Goal: Information Seeking & Learning: Learn about a topic

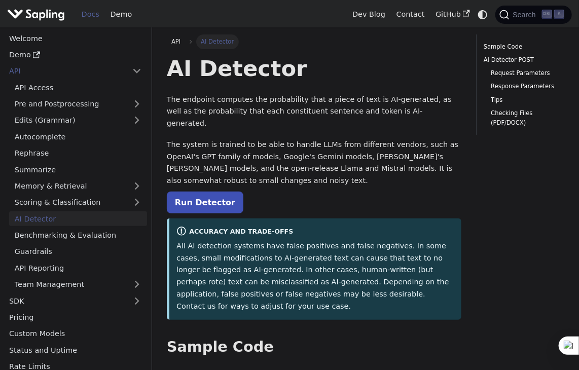
click at [43, 8] on img "Main" at bounding box center [36, 14] width 58 height 15
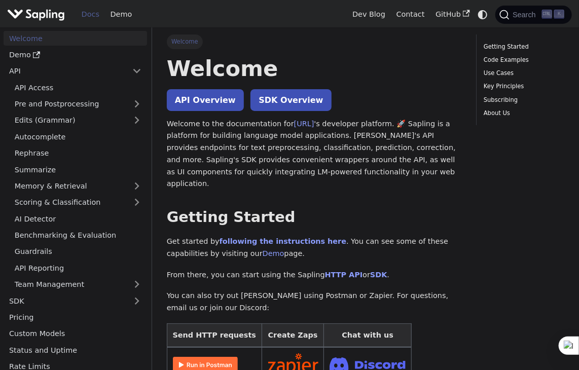
click at [45, 13] on img "Main" at bounding box center [36, 14] width 58 height 15
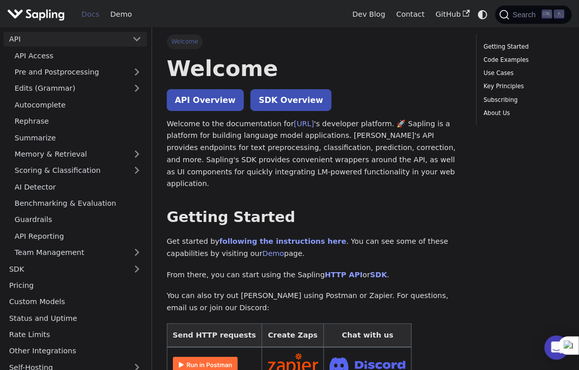
scroll to position [57, 0]
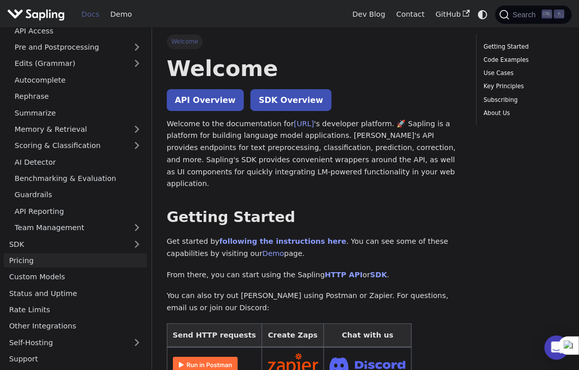
click at [28, 258] on link "Pricing" at bounding box center [76, 261] width 144 height 15
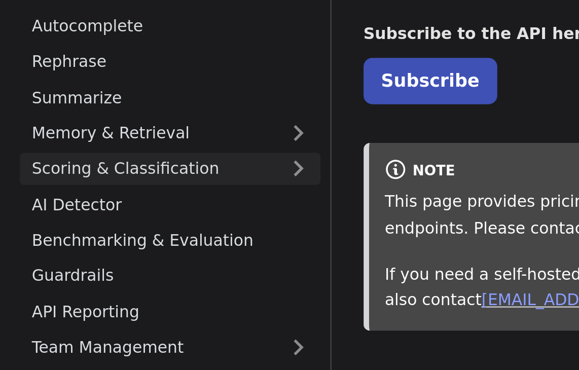
scroll to position [52, 0]
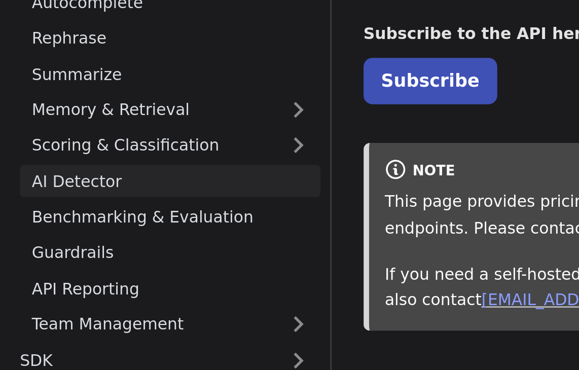
click at [36, 167] on link "AI Detector" at bounding box center [78, 167] width 138 height 15
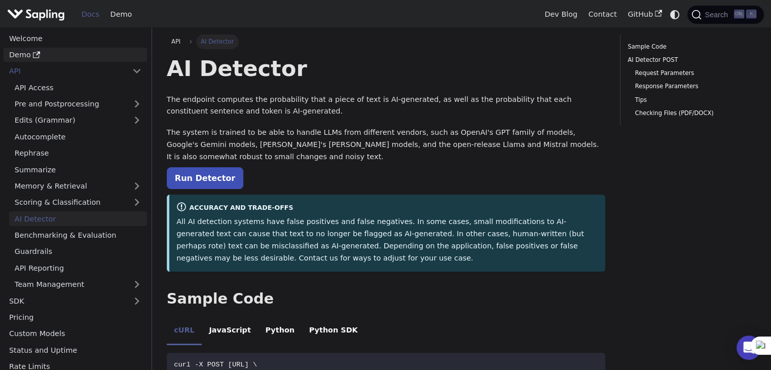
click at [21, 53] on link "Demo" at bounding box center [76, 55] width 144 height 15
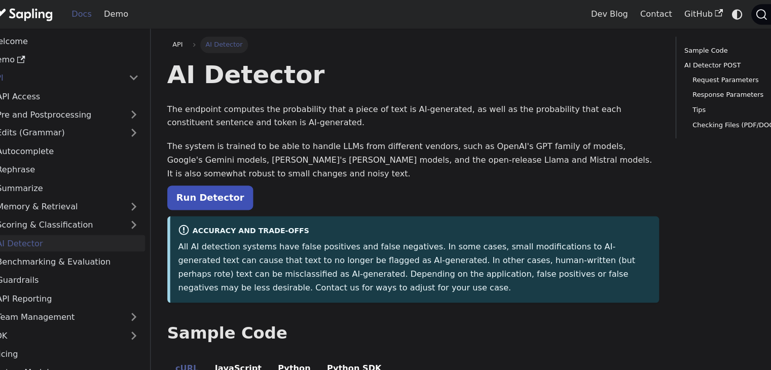
click at [579, 94] on ul "Request Parameters Response Parameters Tips Checking Files (PDF/DOCX)" at bounding box center [690, 93] width 125 height 50
click at [579, 100] on link "Tips" at bounding box center [692, 100] width 114 height 10
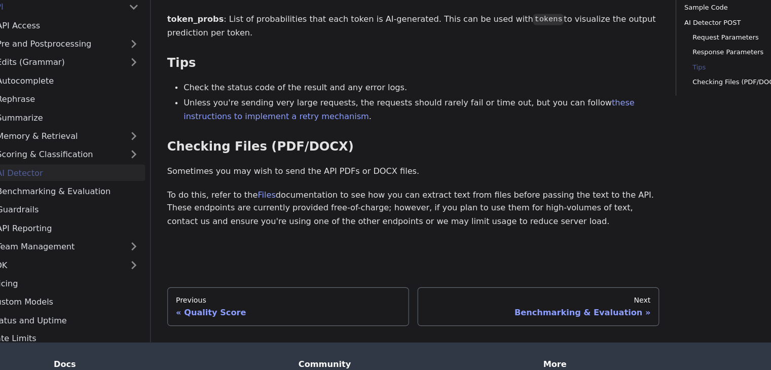
scroll to position [1365, 0]
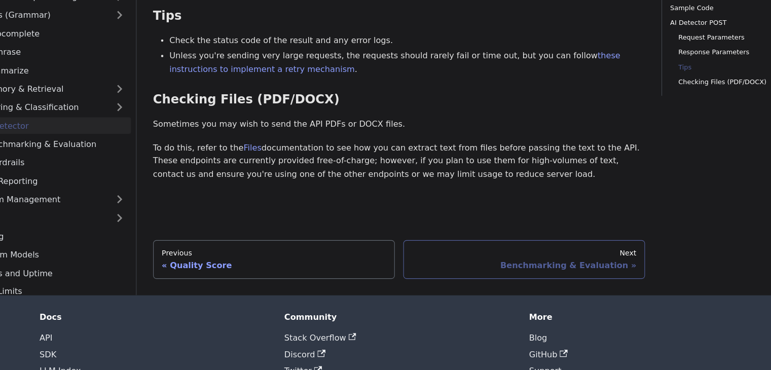
click at [579, 272] on div "Benchmarking & Evaluation" at bounding box center [498, 276] width 200 height 9
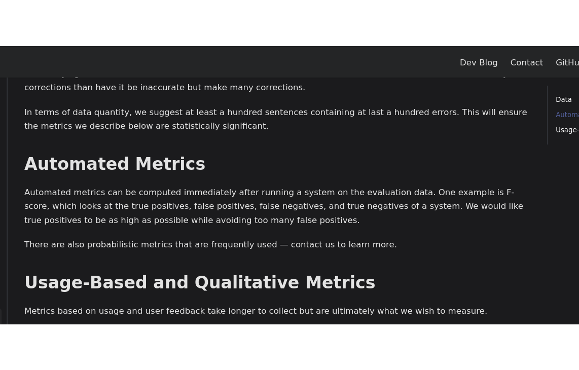
scroll to position [493, 0]
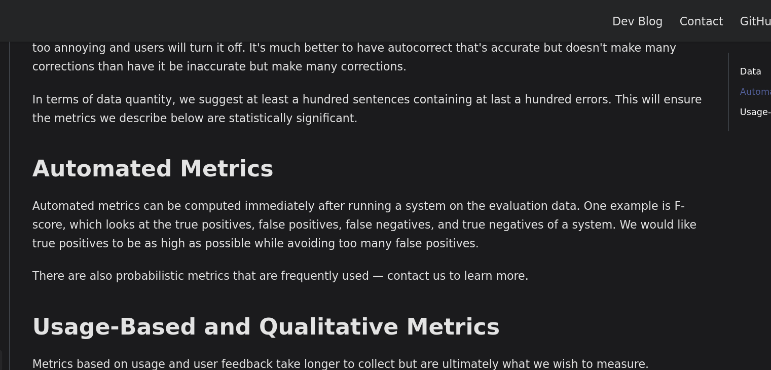
drag, startPoint x: 622, startPoint y: 197, endPoint x: 622, endPoint y: 191, distance: 6.1
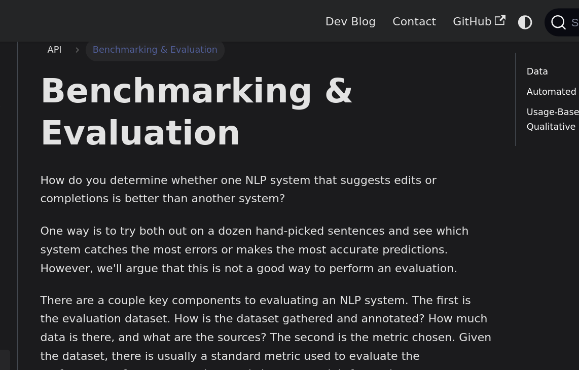
scroll to position [0, 0]
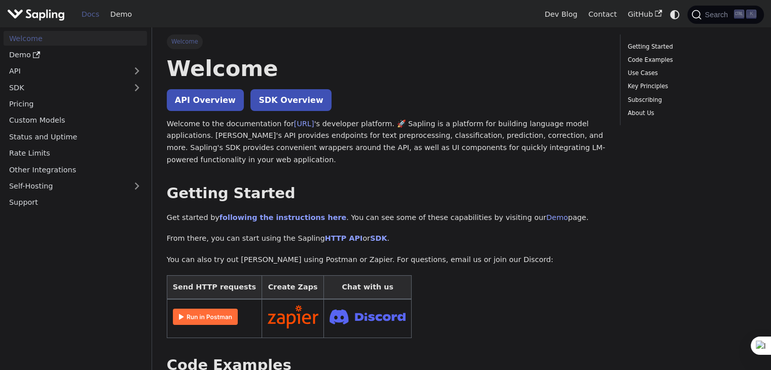
click at [51, 16] on img "Main" at bounding box center [36, 14] width 58 height 15
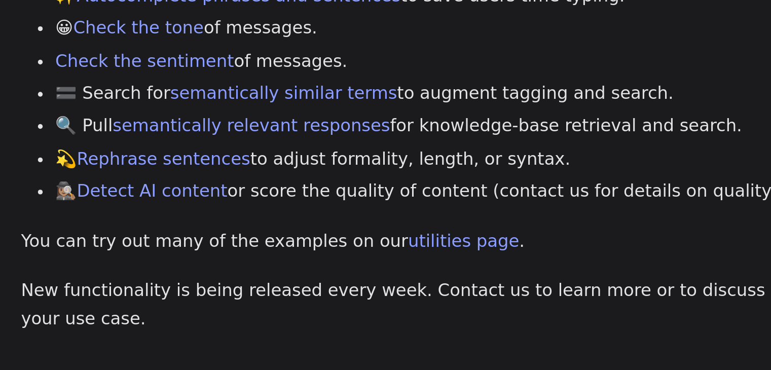
scroll to position [296, 0]
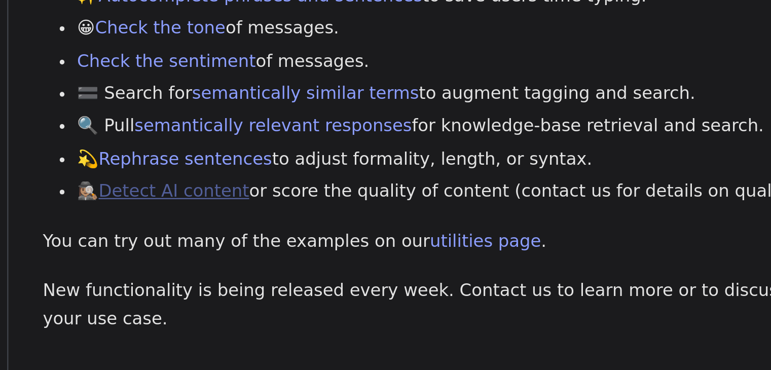
click at [244, 294] on link "Detect AI content" at bounding box center [223, 294] width 64 height 8
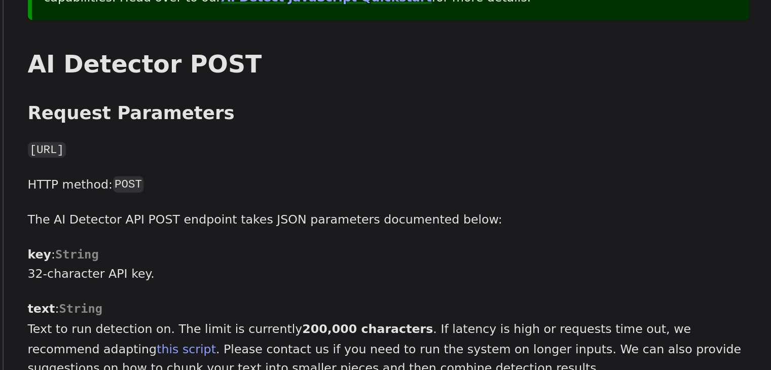
scroll to position [351, 0]
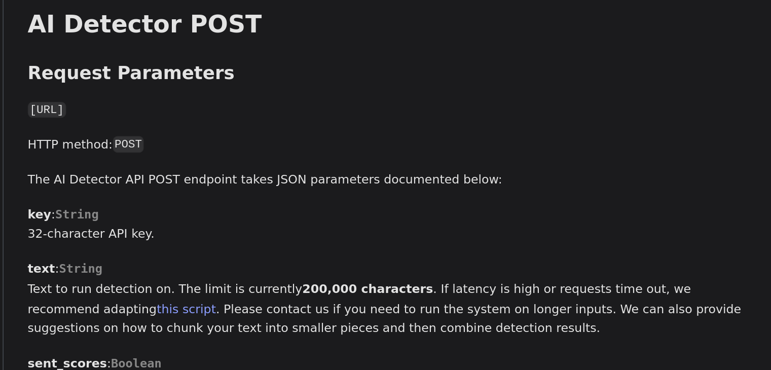
click at [190, 210] on code "[URL]" at bounding box center [178, 212] width 23 height 10
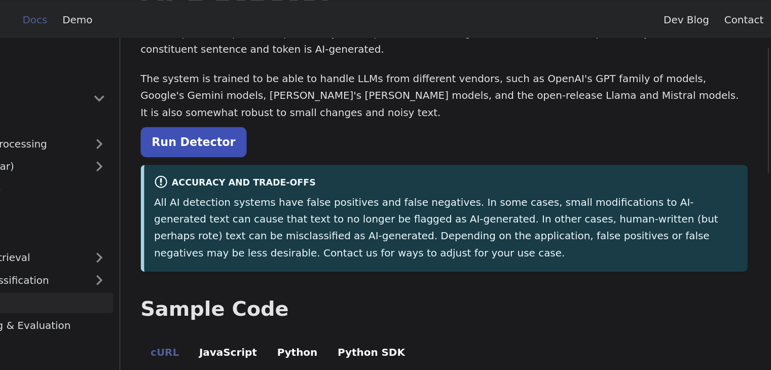
scroll to position [54, 0]
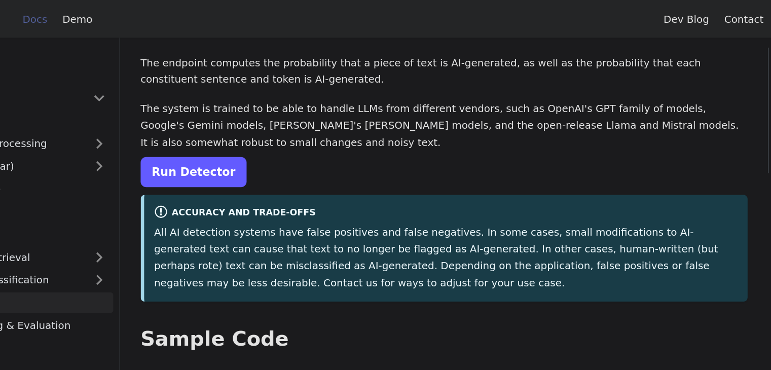
click at [203, 135] on link "Run Detector" at bounding box center [205, 125] width 77 height 22
